Goal: Task Accomplishment & Management: Manage account settings

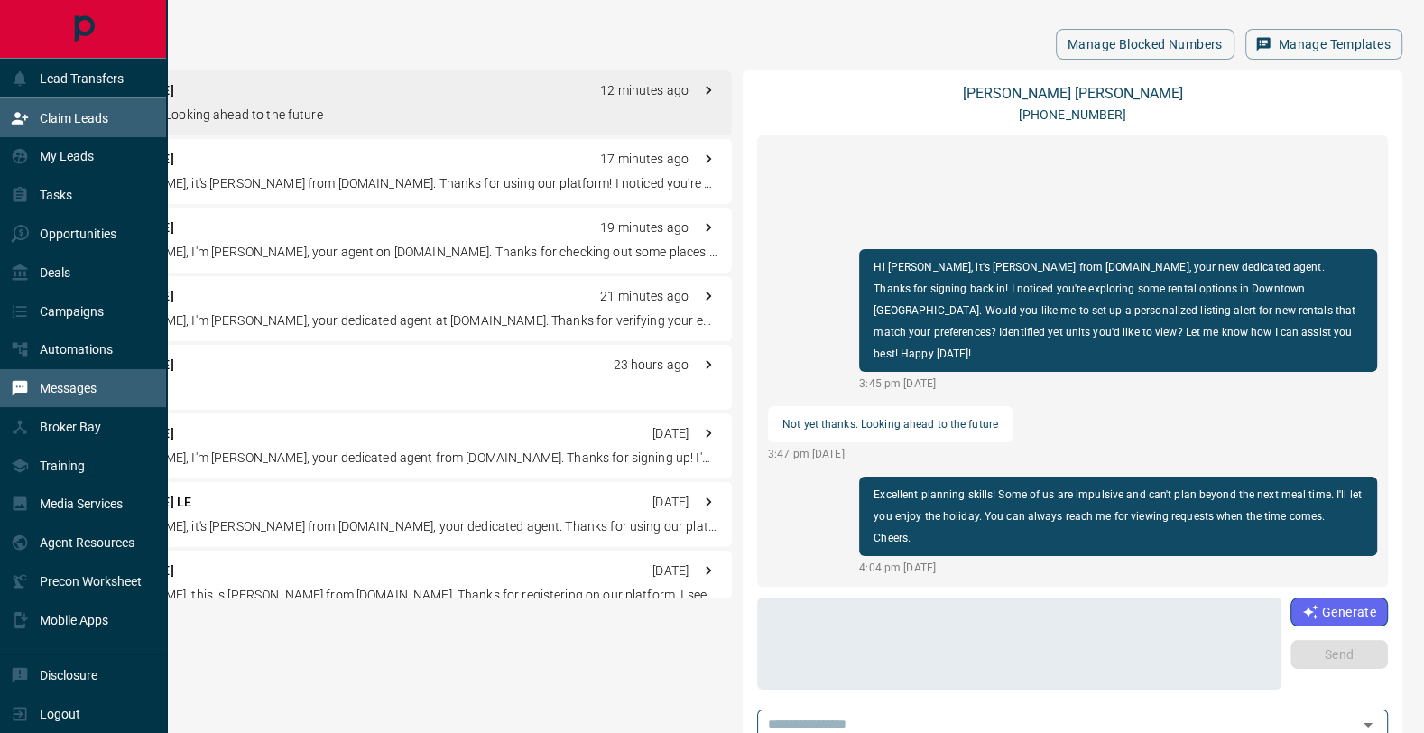
click at [82, 111] on p "Claim Leads" at bounding box center [74, 118] width 69 height 14
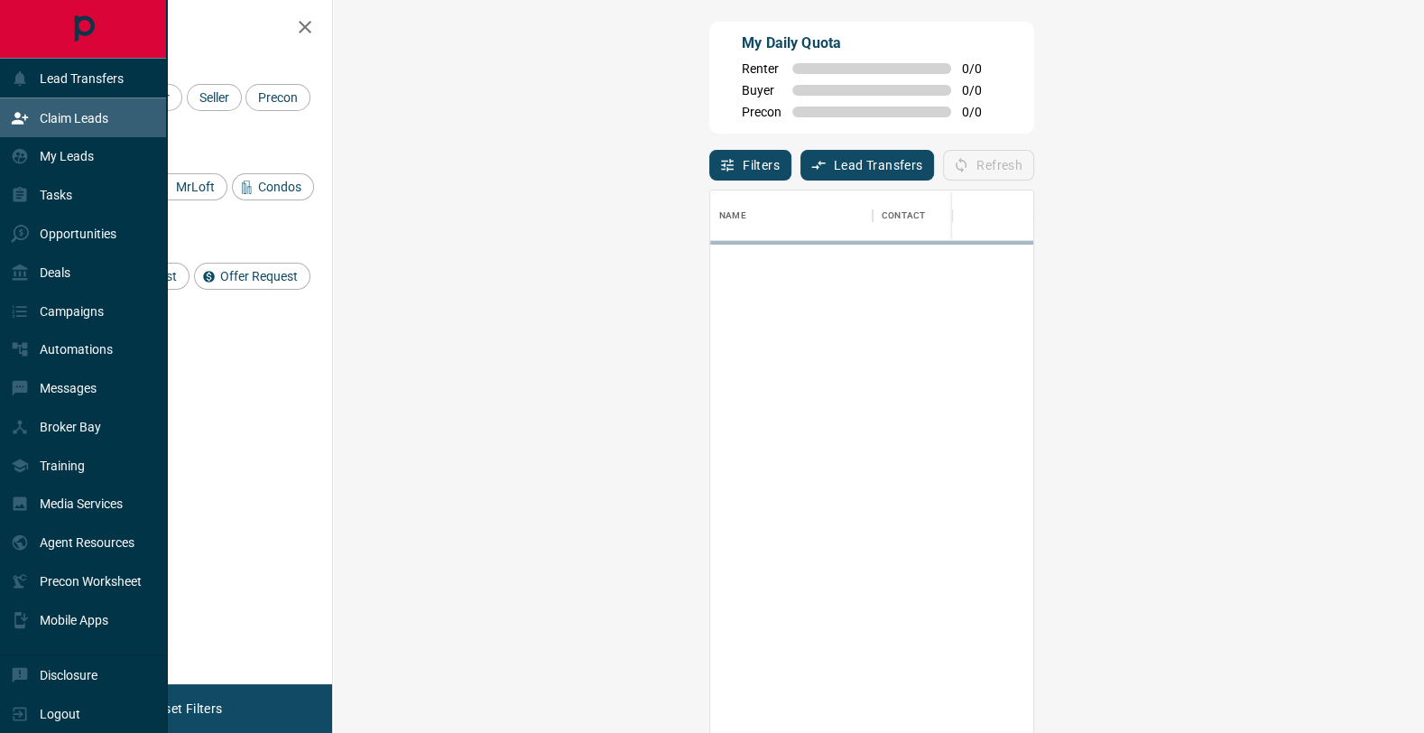
scroll to position [1, 1]
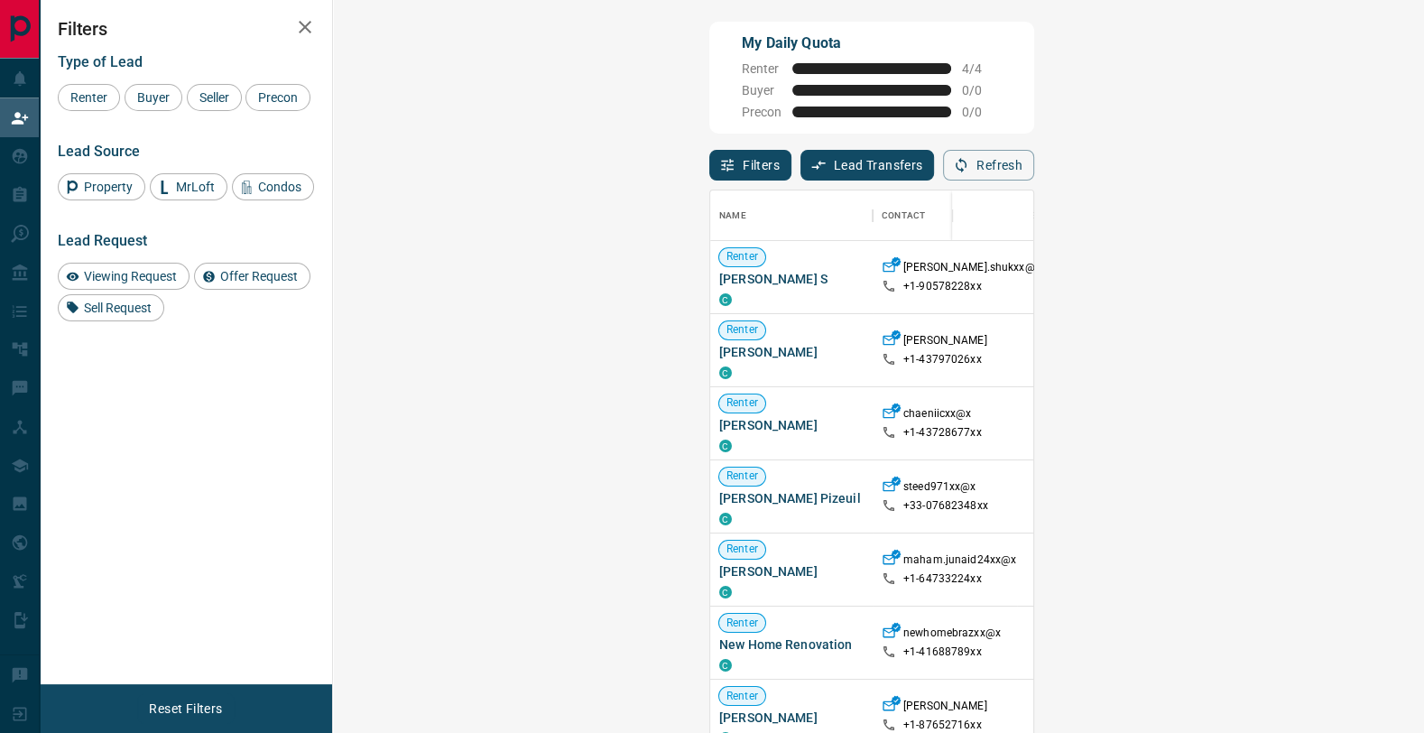
click at [1407, 278] on span "Offer Request ( 2 )" at bounding box center [1448, 277] width 83 height 13
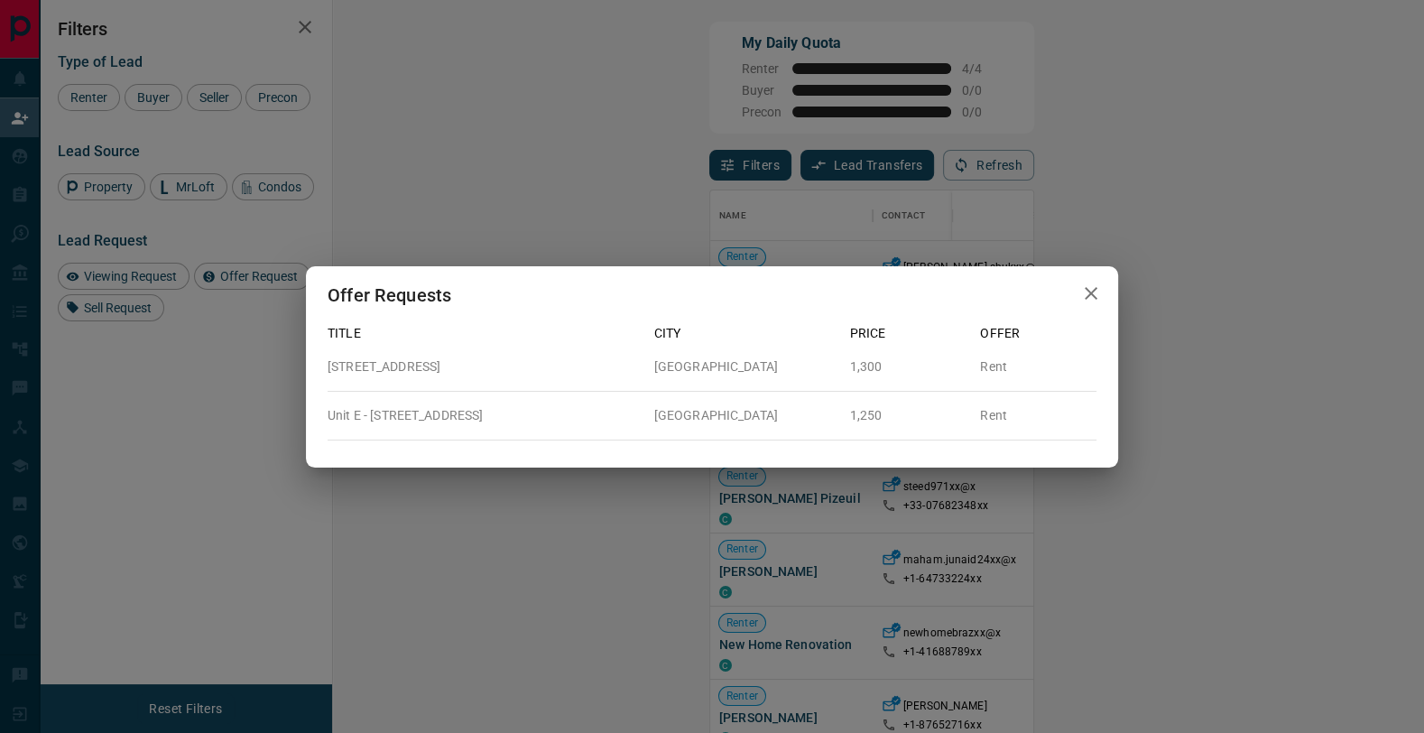
click at [1093, 300] on icon "button" at bounding box center [1091, 293] width 22 height 22
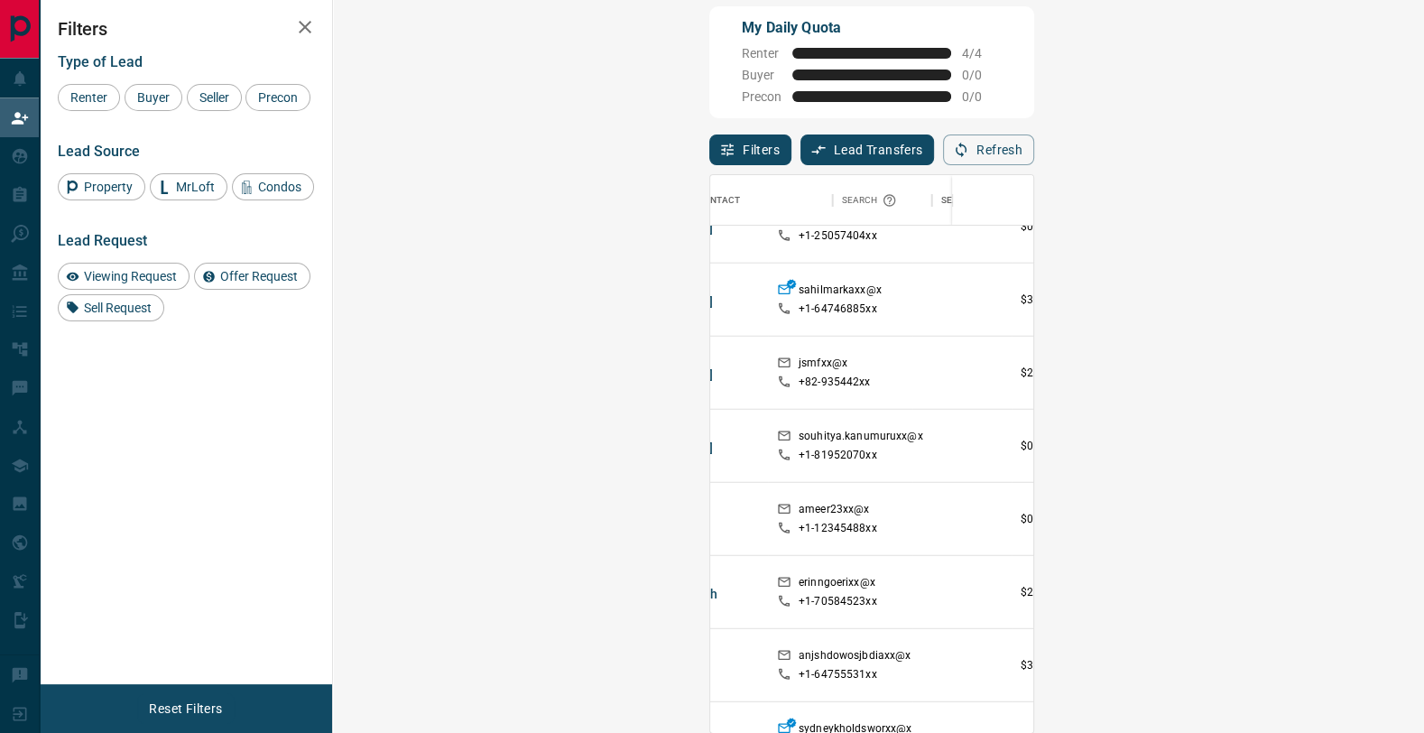
scroll to position [26352, 236]
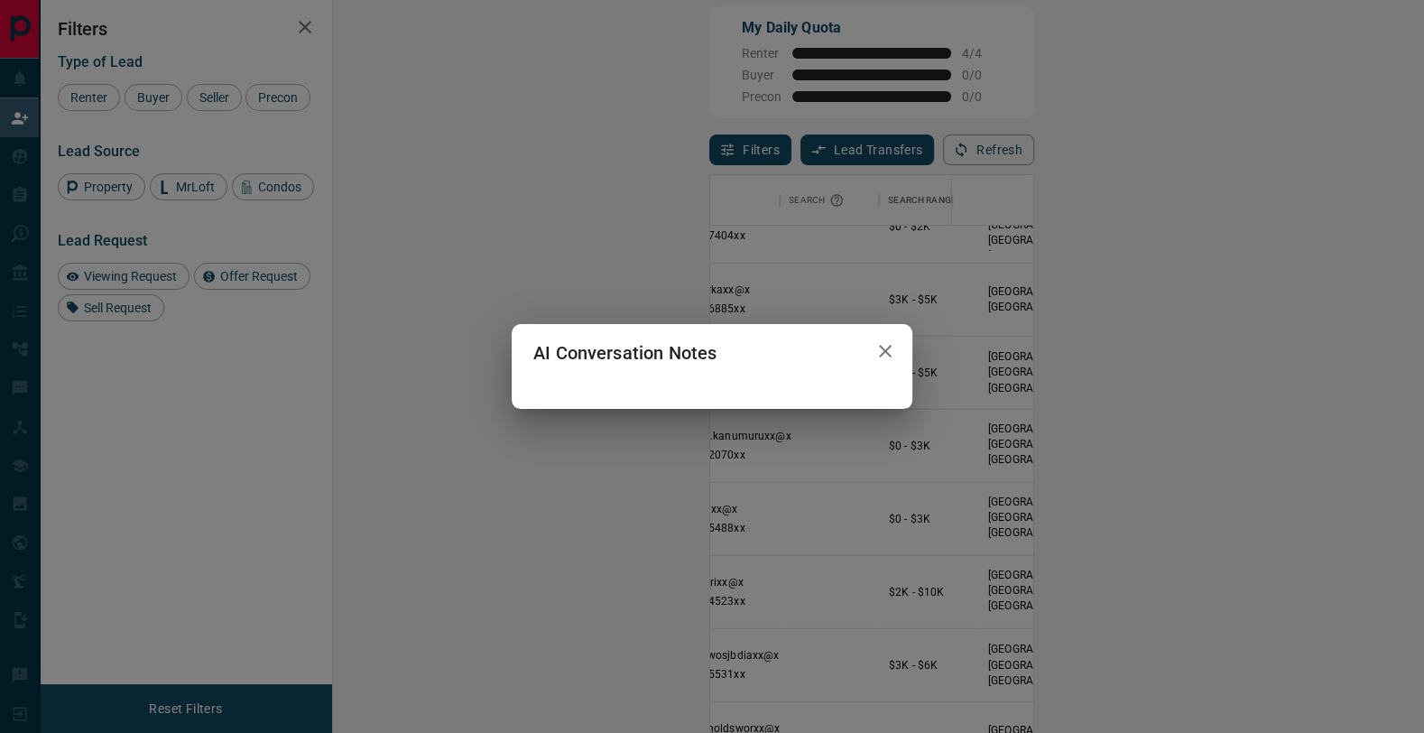
click at [756, 378] on div "AI Conversation Notes" at bounding box center [712, 353] width 401 height 58
click at [879, 350] on icon "button" at bounding box center [885, 351] width 22 height 22
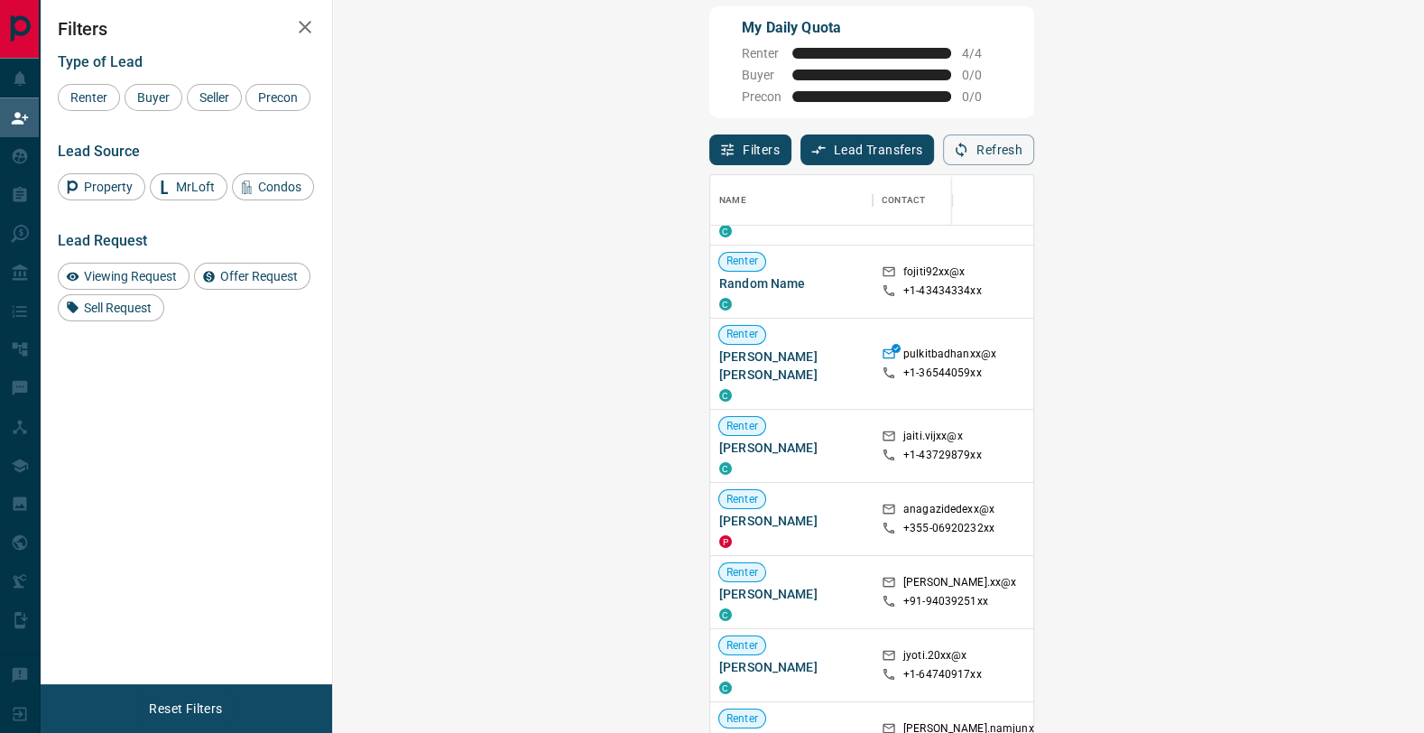
scroll to position [28936, 0]
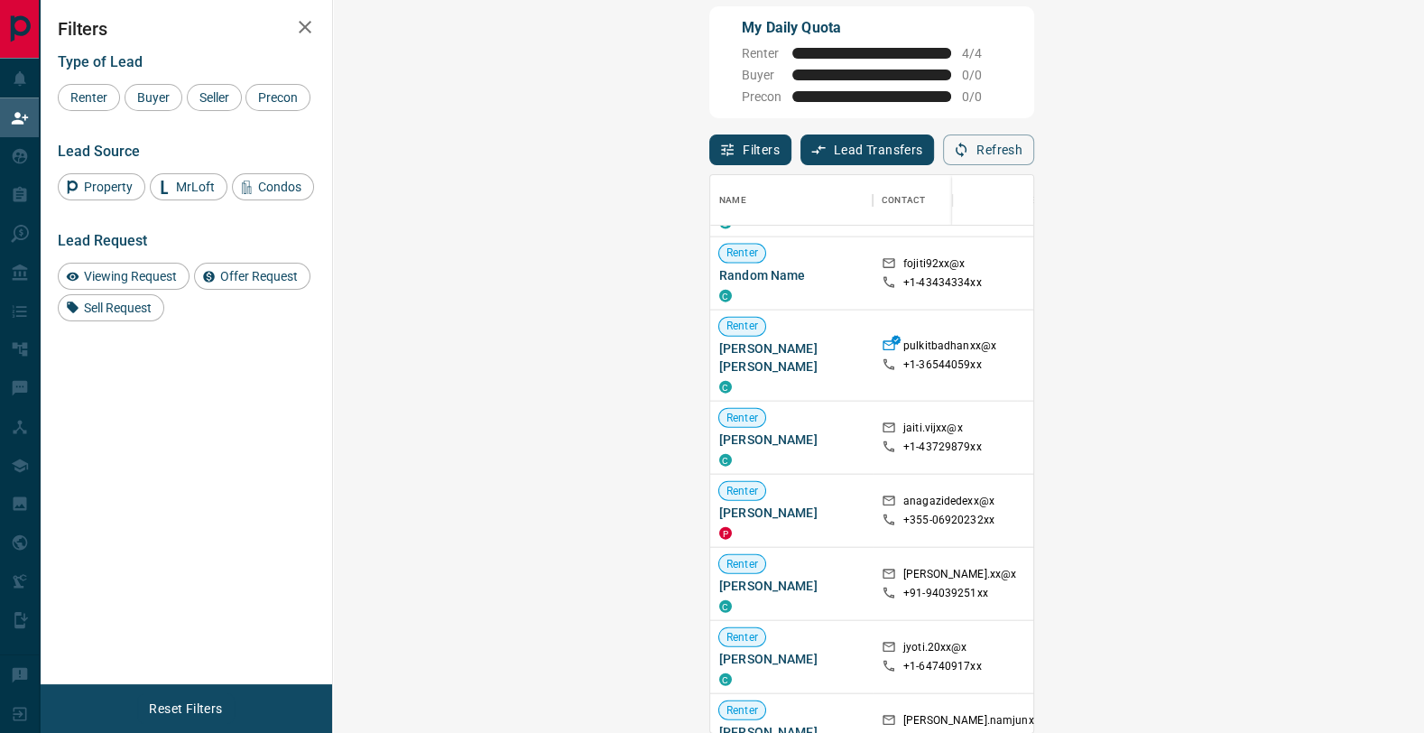
click at [301, 32] on icon "button" at bounding box center [305, 27] width 13 height 13
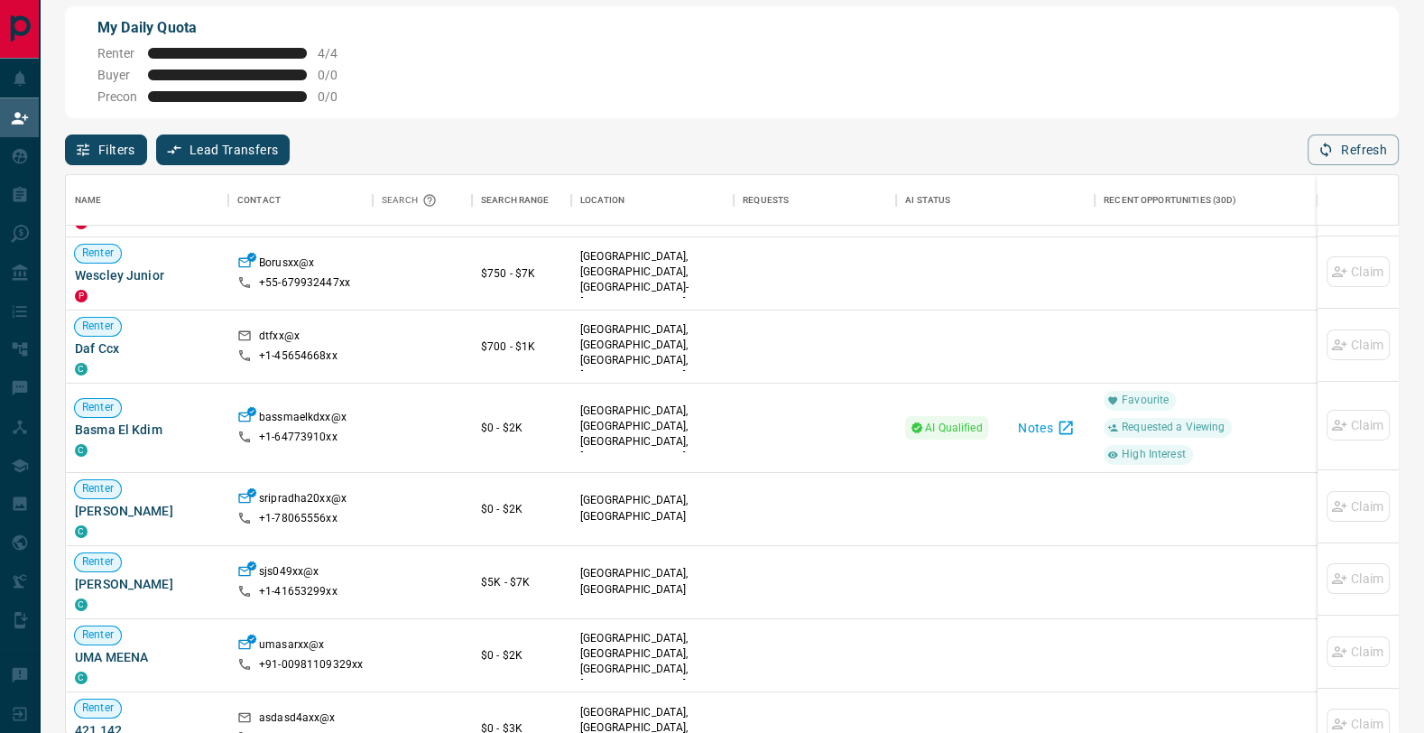
scroll to position [29674, 0]
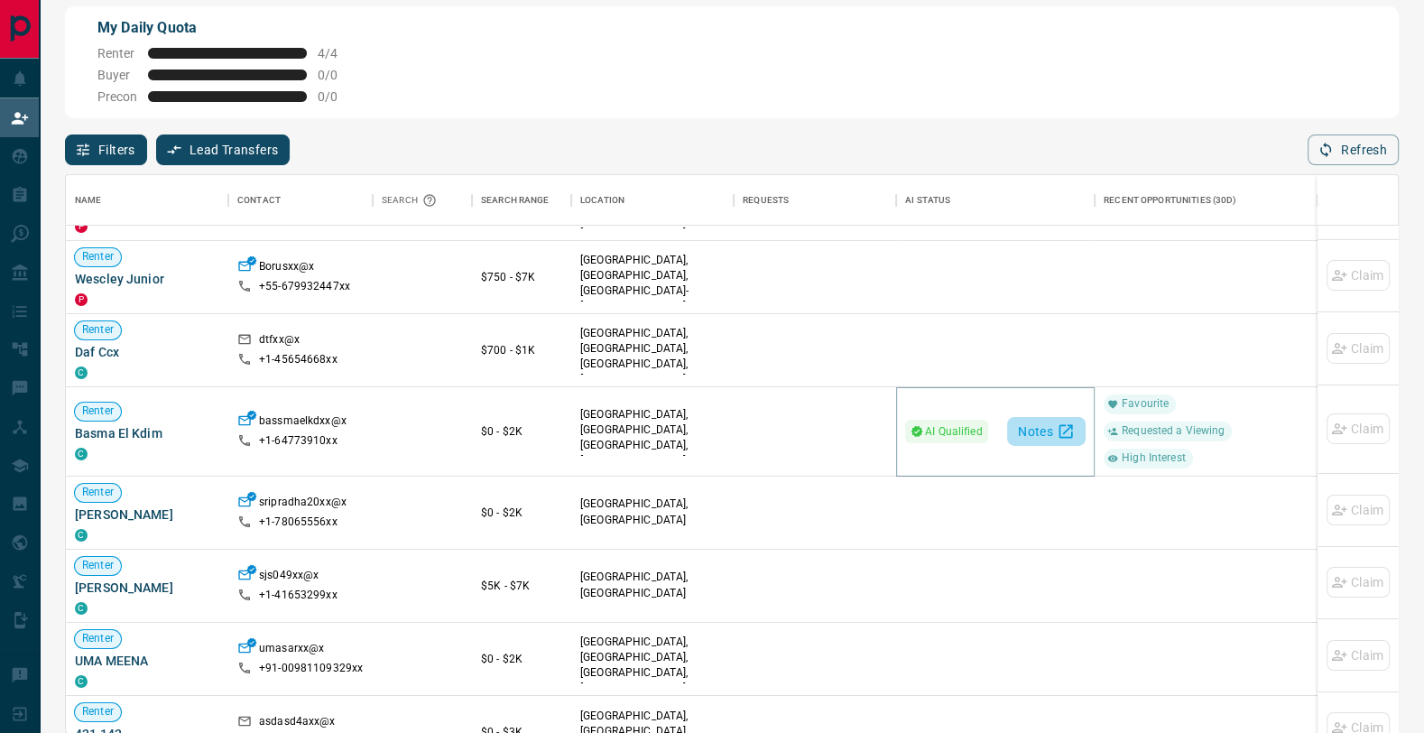
click at [1053, 429] on button "Notes" at bounding box center [1046, 431] width 78 height 29
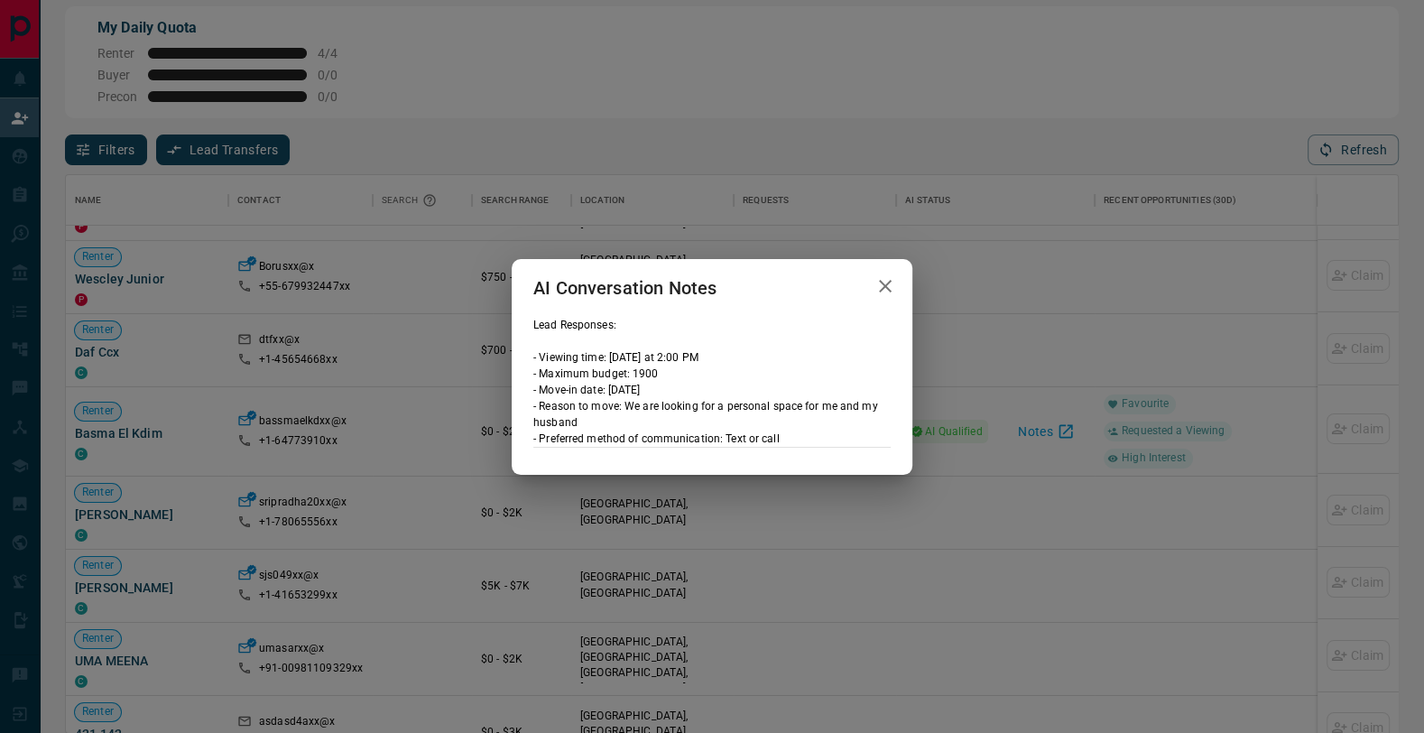
click at [884, 288] on icon "button" at bounding box center [885, 286] width 22 height 22
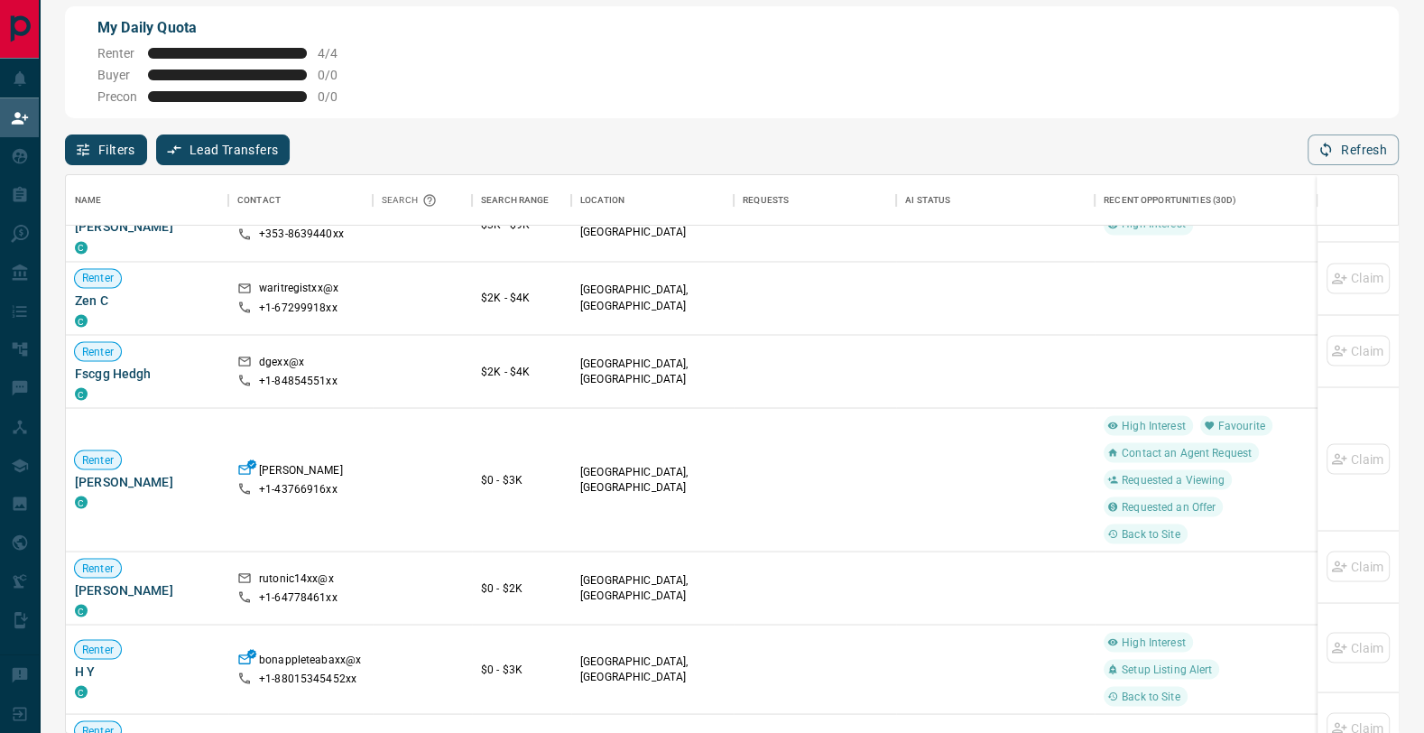
scroll to position [37123, 0]
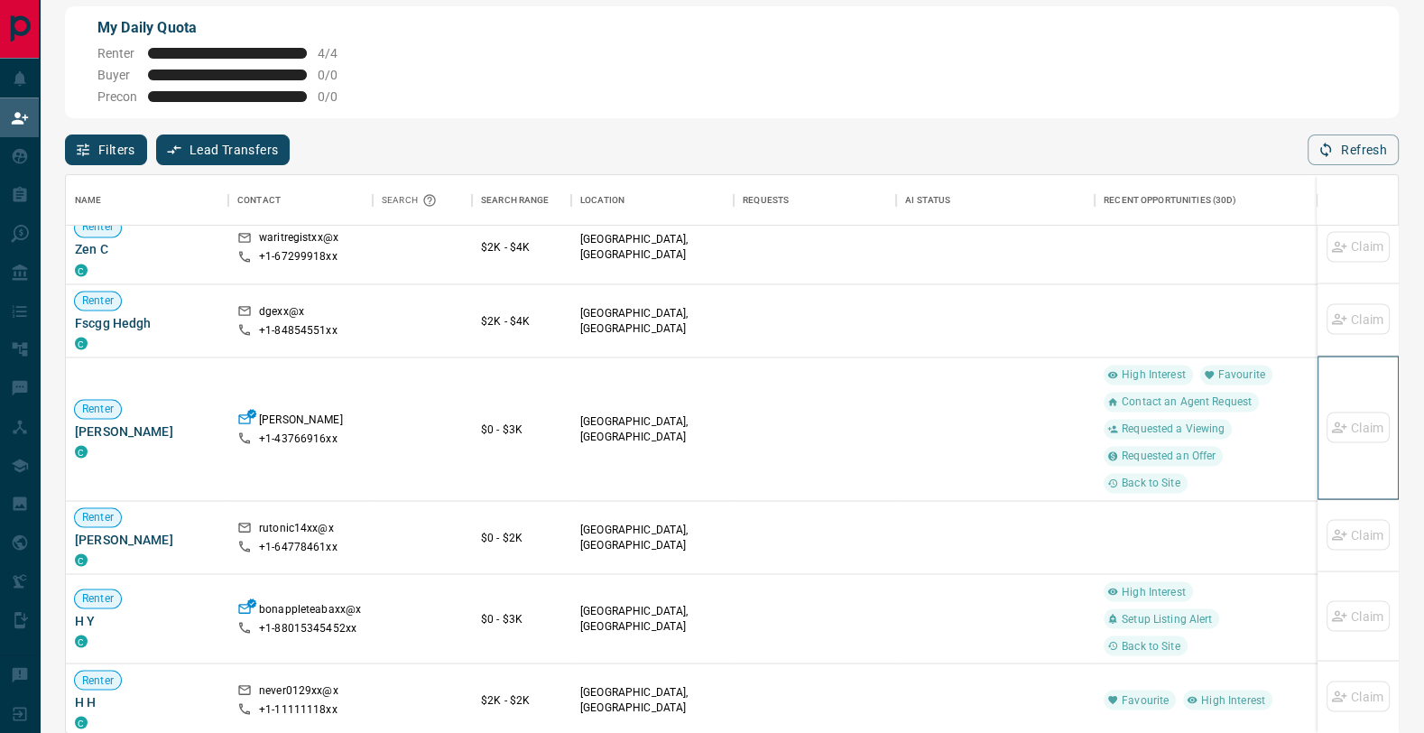
click at [1350, 435] on div "Claim" at bounding box center [1357, 427] width 63 height 143
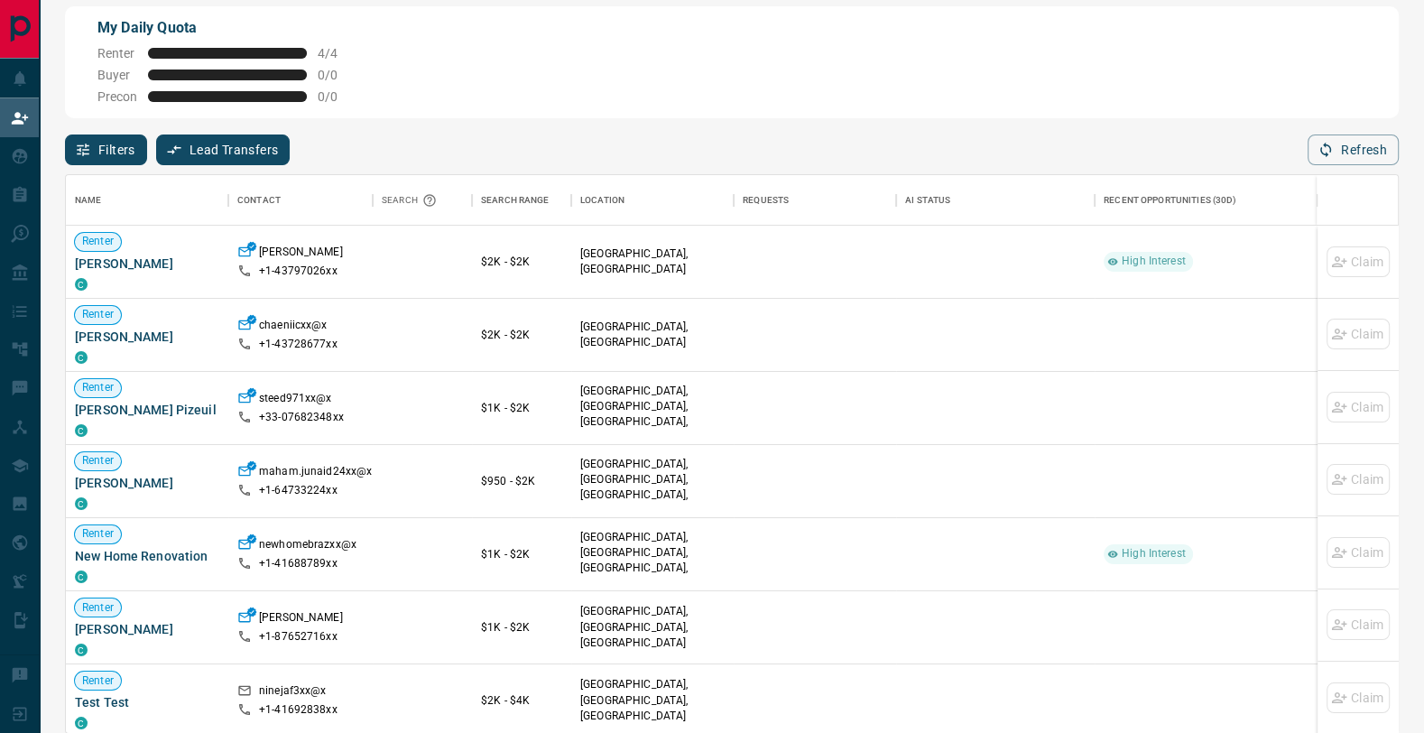
scroll to position [558, 1332]
